Goal: Navigation & Orientation: Find specific page/section

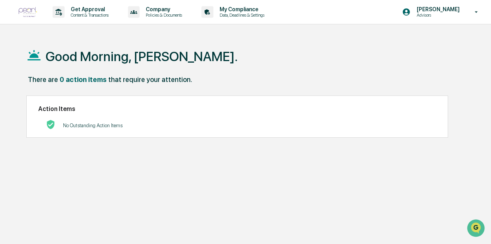
click at [24, 9] on img at bounding box center [28, 12] width 19 height 10
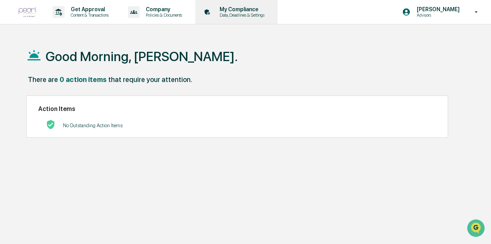
click at [235, 8] on p "My Compliance" at bounding box center [240, 9] width 55 height 6
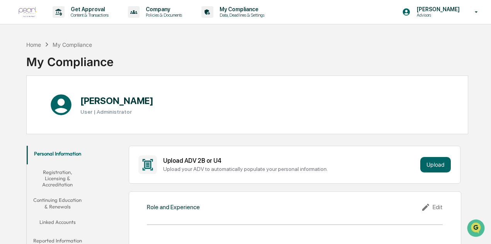
click at [207, 54] on div "Home My Compliance My Compliance" at bounding box center [247, 56] width 442 height 39
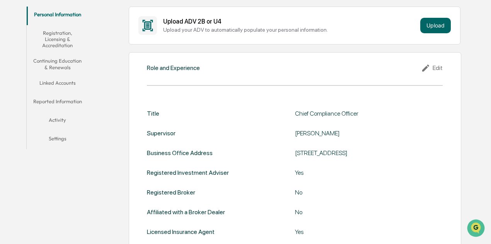
scroll to position [124, 0]
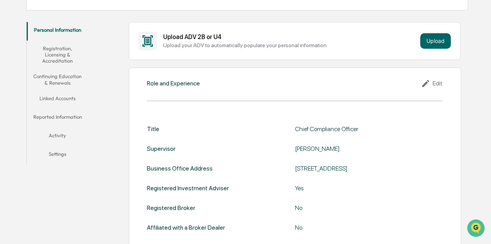
click at [57, 132] on button "Activity" at bounding box center [57, 137] width 61 height 19
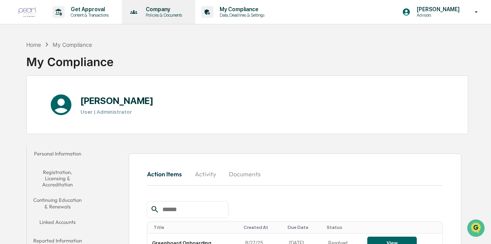
click at [156, 7] on p "Company" at bounding box center [163, 9] width 46 height 6
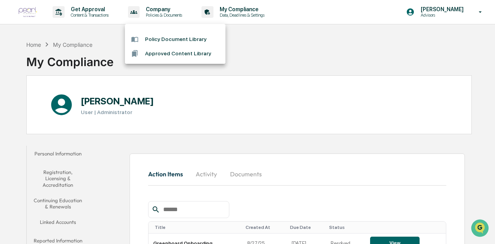
click at [98, 8] on div at bounding box center [247, 122] width 495 height 244
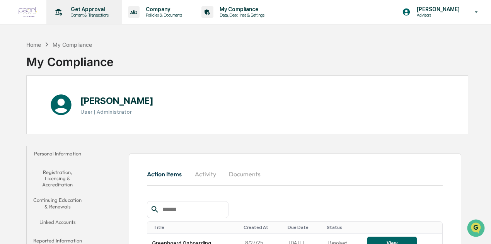
click at [85, 11] on p "Get Approval" at bounding box center [89, 9] width 48 height 6
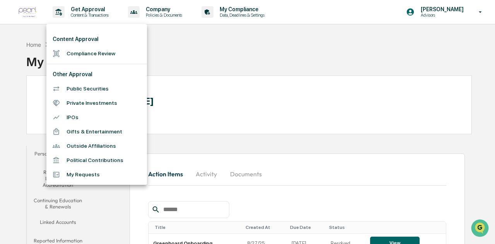
click at [263, 58] on div at bounding box center [247, 122] width 495 height 244
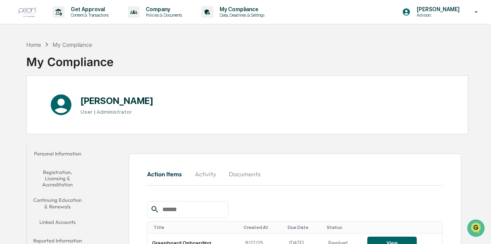
click at [245, 61] on div "Home My Compliance My Compliance" at bounding box center [247, 56] width 442 height 39
click at [28, 43] on div "Home" at bounding box center [33, 44] width 15 height 7
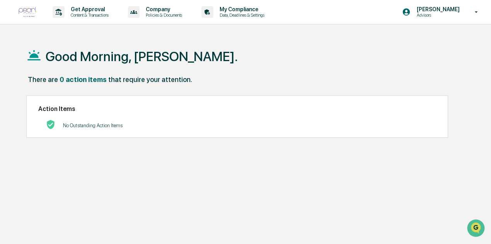
click at [29, 42] on div "Good Morning, [PERSON_NAME]." at bounding box center [247, 56] width 442 height 39
click at [31, 10] on img at bounding box center [28, 12] width 19 height 10
